Goal: Check status: Check status

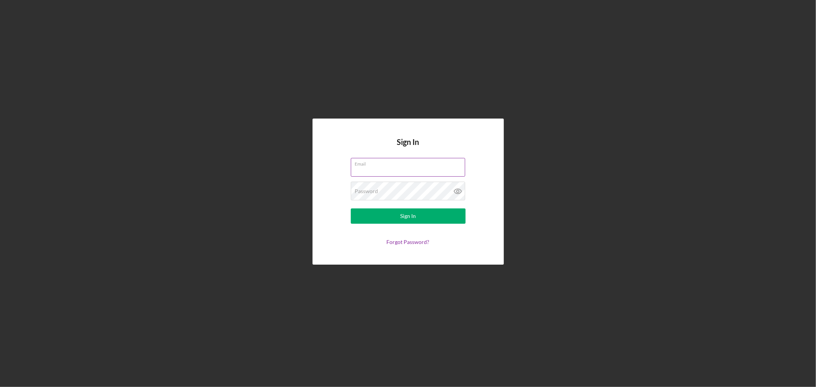
click at [422, 168] on input "Email" at bounding box center [408, 167] width 114 height 18
type input "[PERSON_NAME][EMAIL_ADDRESS][DOMAIN_NAME]"
click at [351, 209] on button "Sign In" at bounding box center [408, 216] width 115 height 15
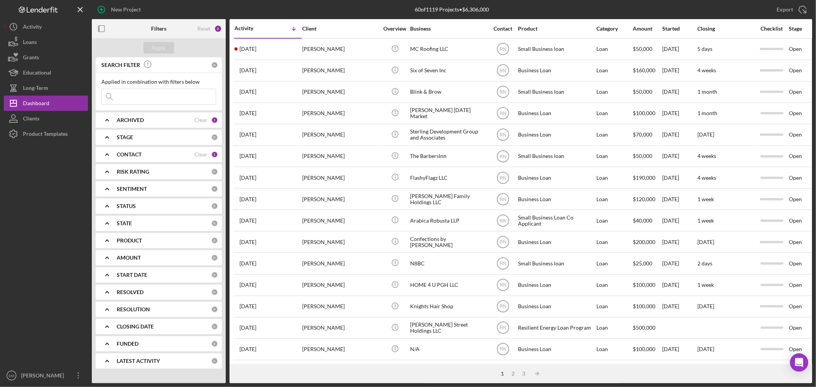
click at [144, 96] on input at bounding box center [159, 96] width 114 height 15
click at [144, 95] on input "dirty" at bounding box center [159, 96] width 114 height 15
type input "dirty"
click at [155, 48] on div "Apply" at bounding box center [159, 47] width 14 height 11
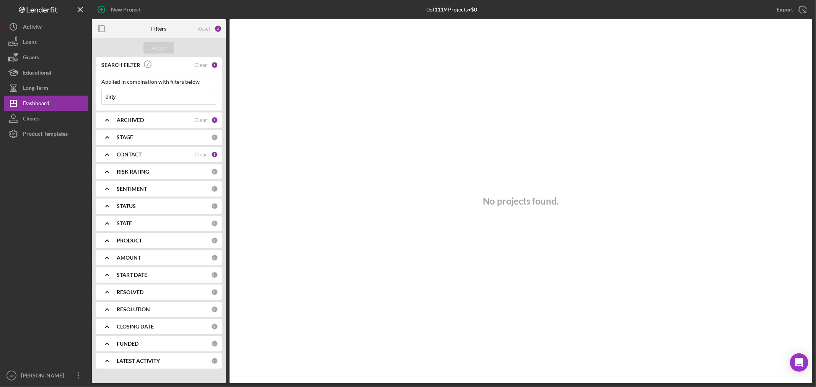
click at [110, 154] on icon "Icon/Expander" at bounding box center [107, 154] width 19 height 19
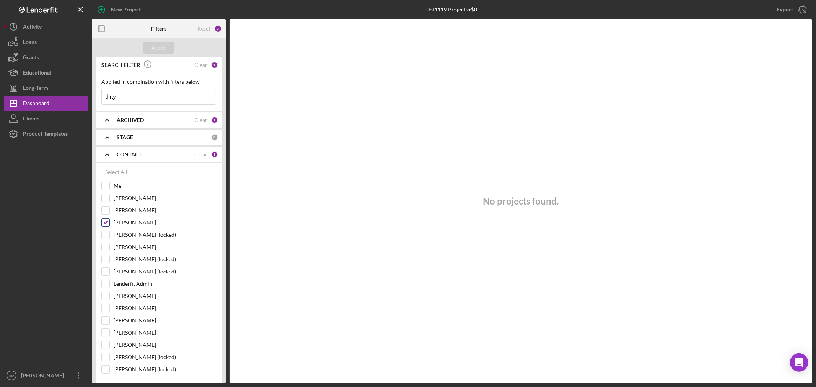
click at [104, 223] on input "[PERSON_NAME]" at bounding box center [106, 223] width 8 height 8
checkbox input "false"
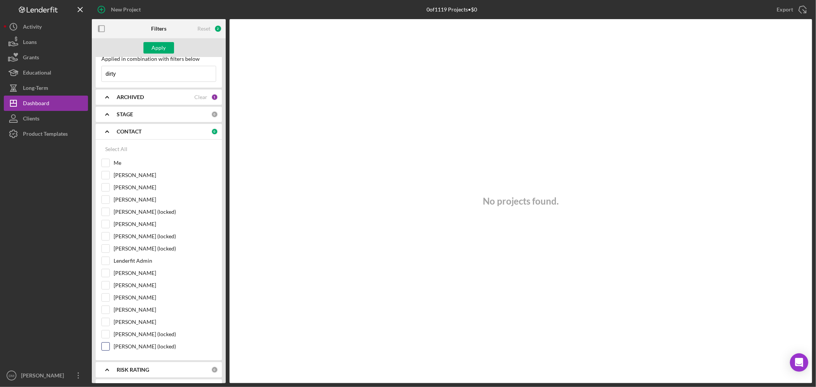
scroll to position [42, 0]
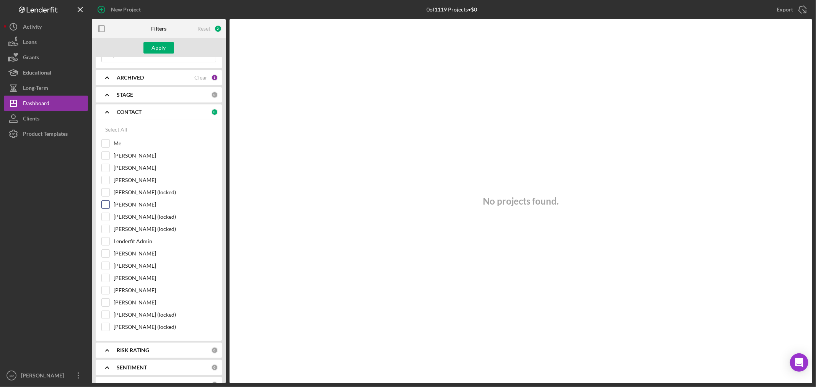
click at [108, 205] on input "[PERSON_NAME]" at bounding box center [106, 205] width 8 height 8
checkbox input "true"
click at [161, 48] on div "Apply" at bounding box center [159, 47] width 14 height 11
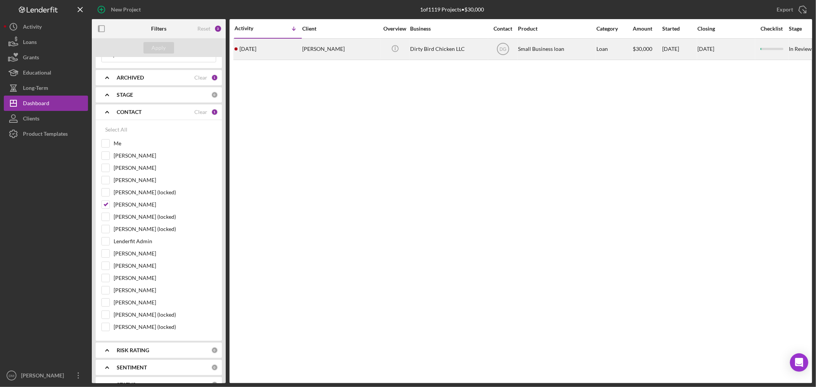
click at [328, 47] on div "[PERSON_NAME]" at bounding box center [340, 49] width 77 height 20
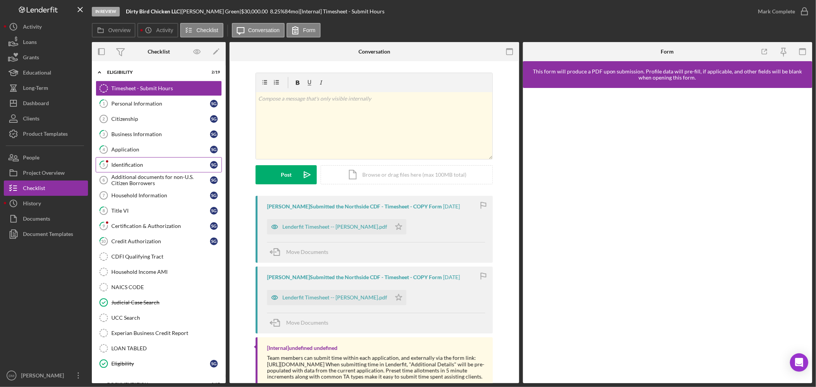
click at [134, 160] on link "5 Identification S G" at bounding box center [159, 164] width 126 height 15
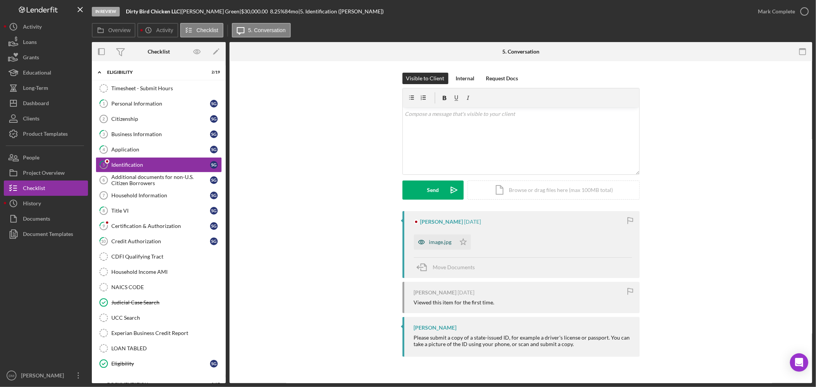
click at [443, 243] on div "image.jpg" at bounding box center [440, 242] width 23 height 6
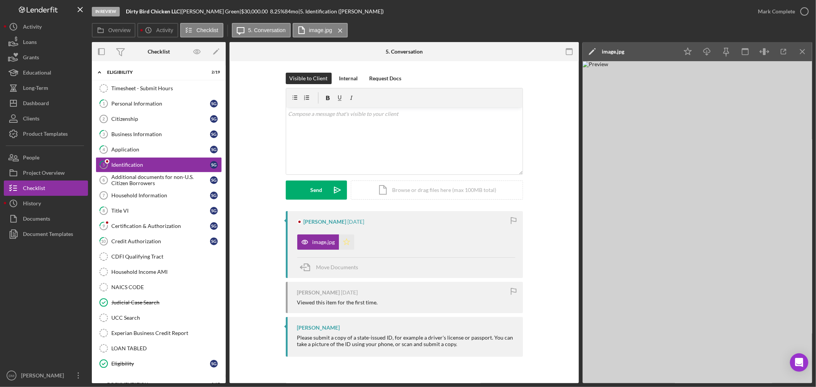
click at [349, 245] on icon "Icon/Star" at bounding box center [346, 242] width 15 height 15
click at [140, 222] on link "9 Certification & Authorization S G" at bounding box center [159, 225] width 126 height 15
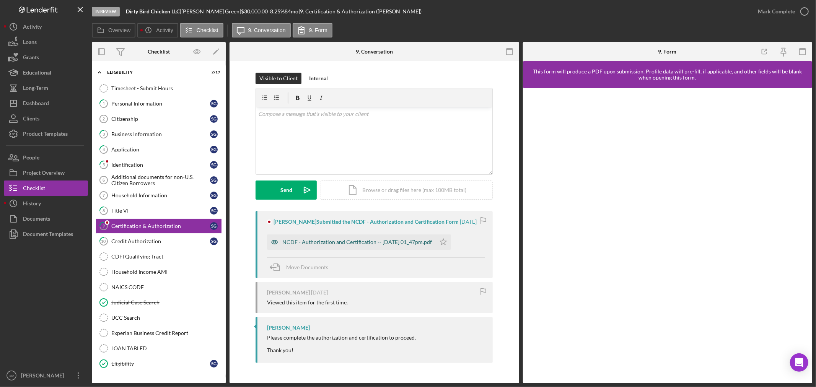
click at [388, 245] on div "NCDF - Authorization and Certification -- [DATE] 01_47pm.pdf" at bounding box center [357, 242] width 150 height 6
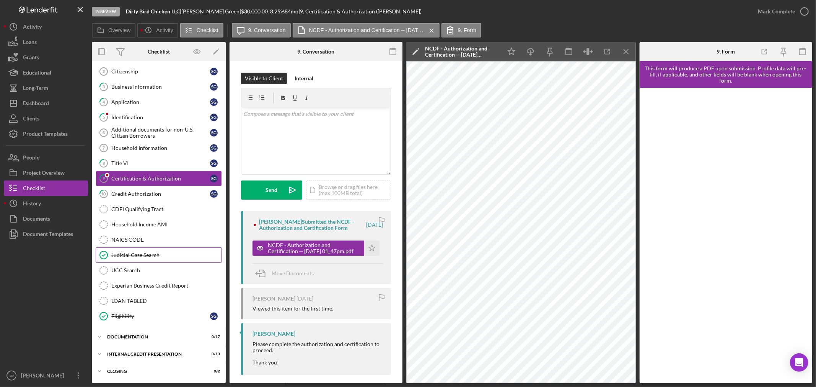
scroll to position [49, 0]
click at [98, 26] on polyline at bounding box center [99, 25] width 2 height 2
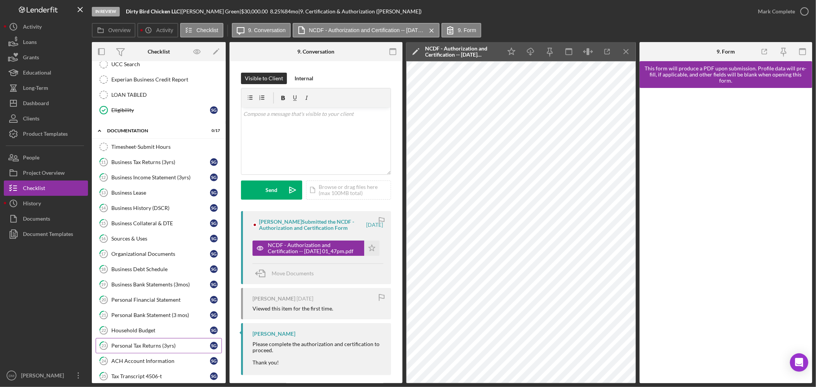
scroll to position [304, 0]
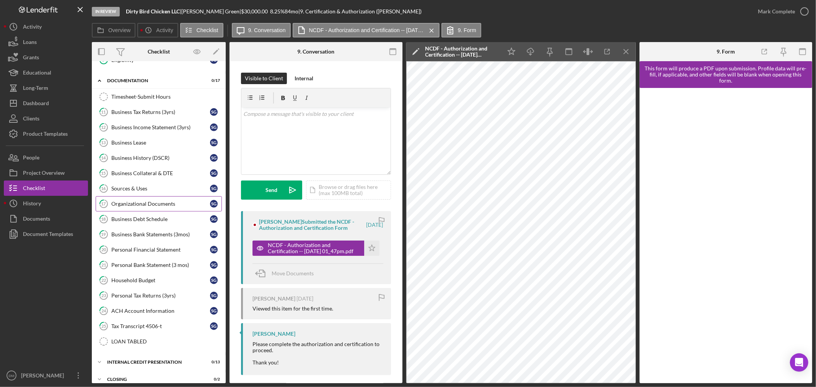
click at [137, 200] on link "17 Organizational Documents S G" at bounding box center [159, 203] width 126 height 15
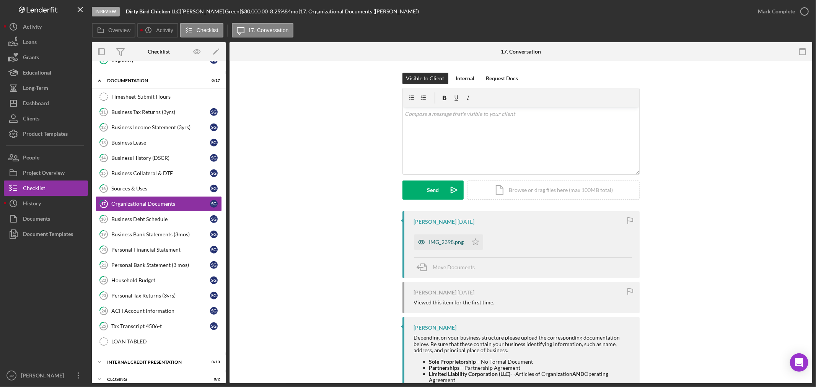
click at [448, 240] on div "IMG_2398.png" at bounding box center [446, 242] width 35 height 6
